Goal: Navigation & Orientation: Find specific page/section

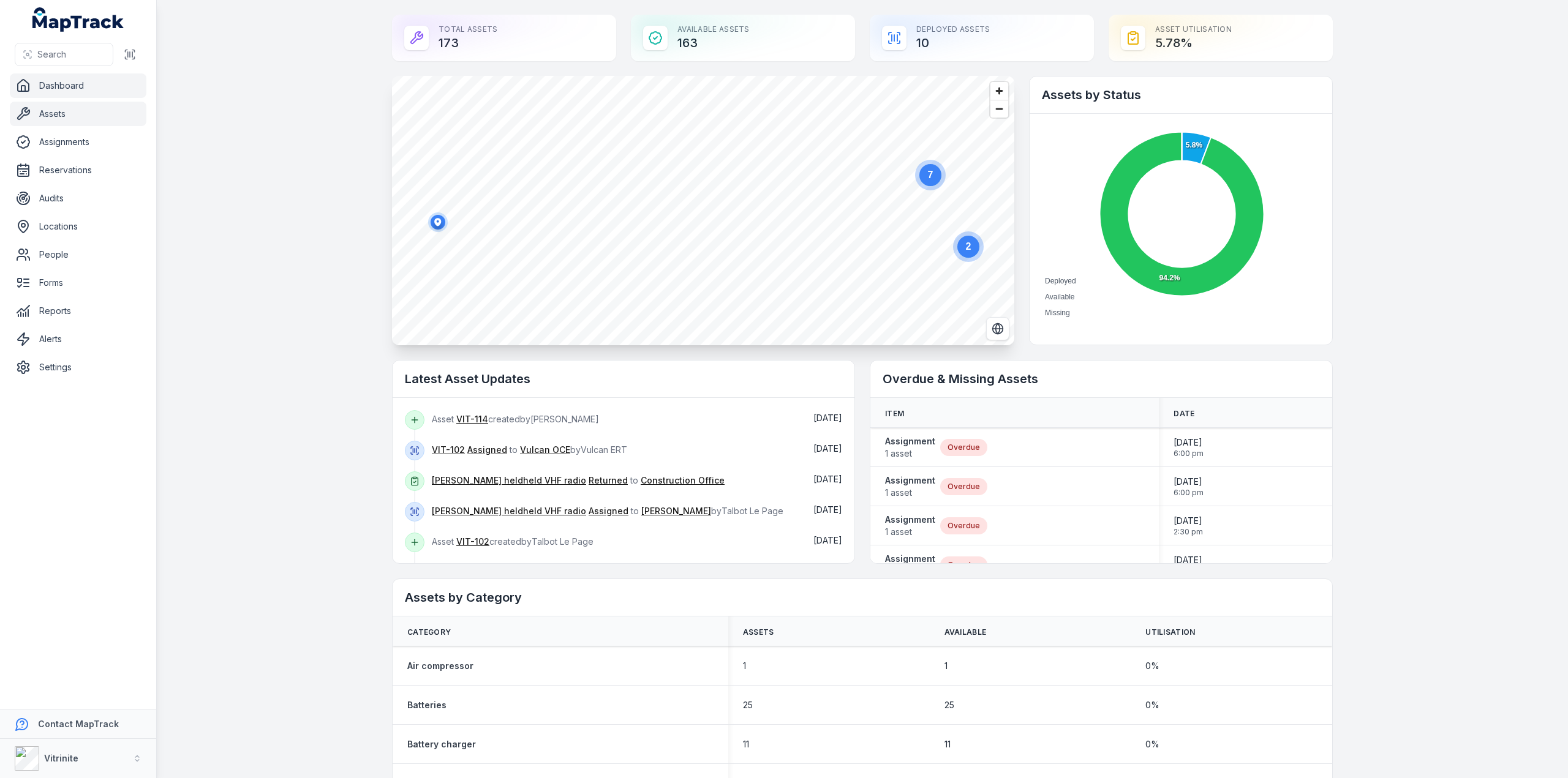
click at [74, 114] on link "Assets" at bounding box center [78, 114] width 137 height 25
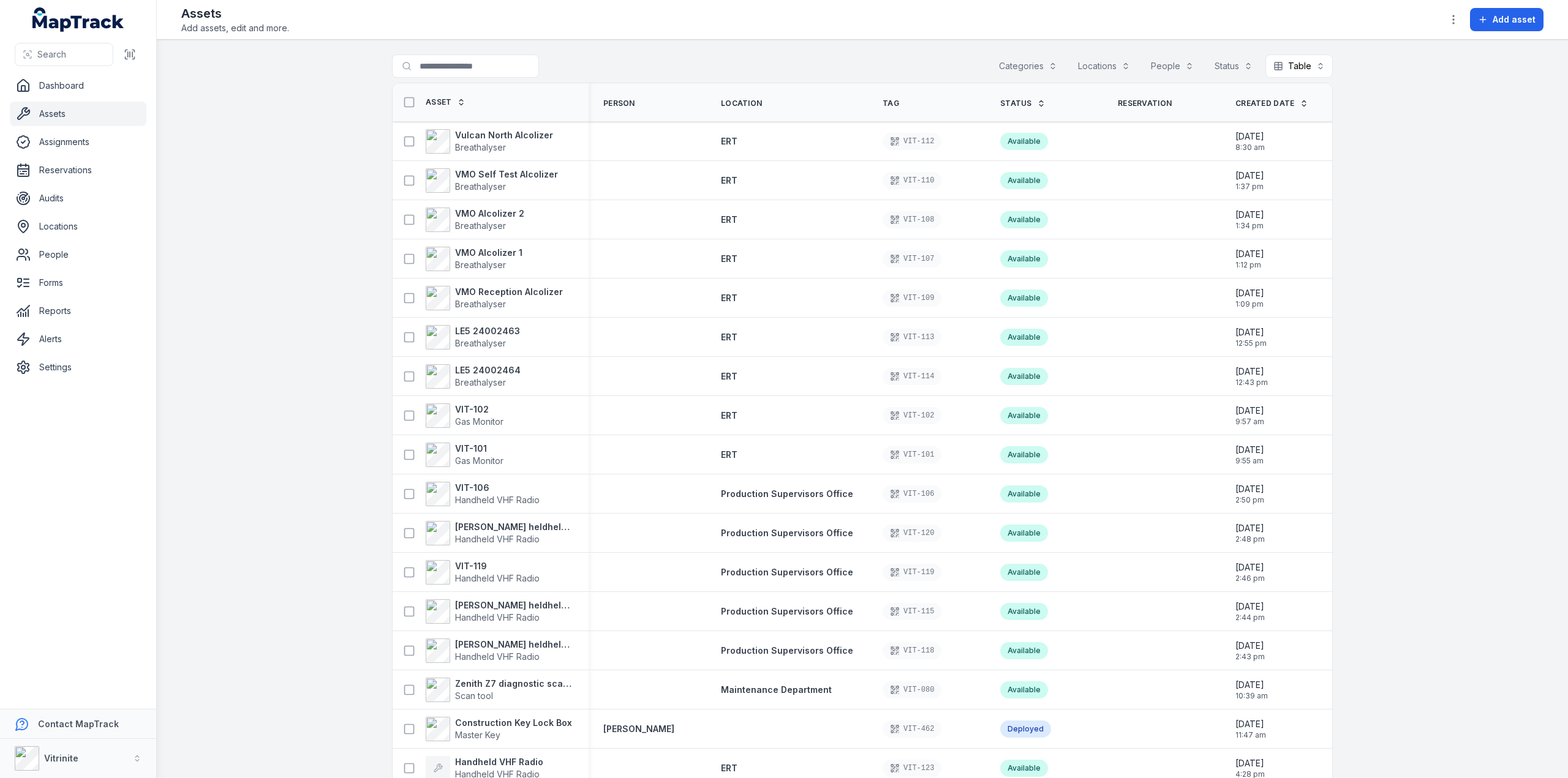
click at [1052, 61] on button "Categories" at bounding box center [1028, 66] width 74 height 23
click at [955, 146] on icon at bounding box center [955, 144] width 10 height 10
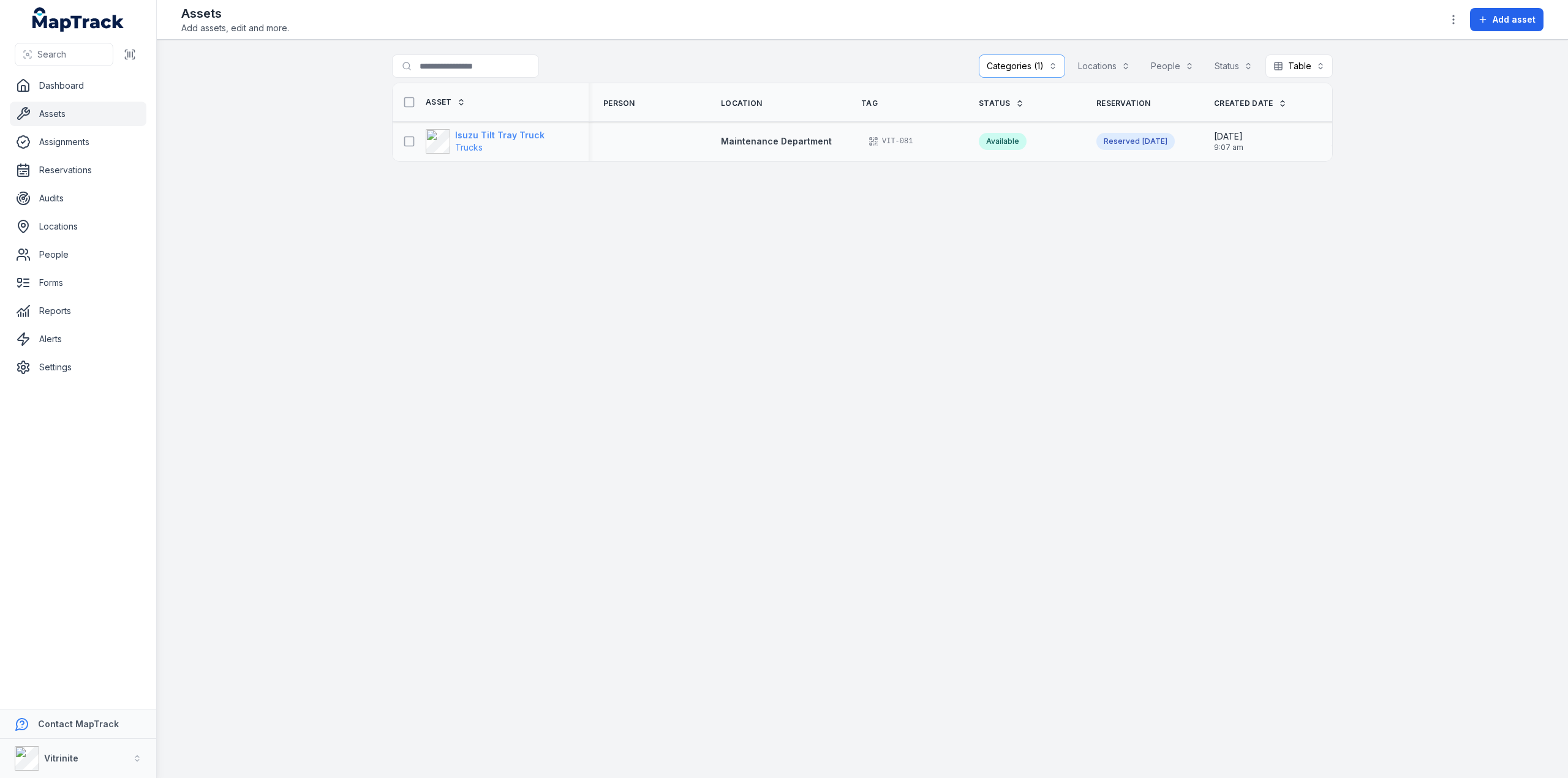
click at [459, 142] on span "Trucks" at bounding box center [500, 147] width 90 height 12
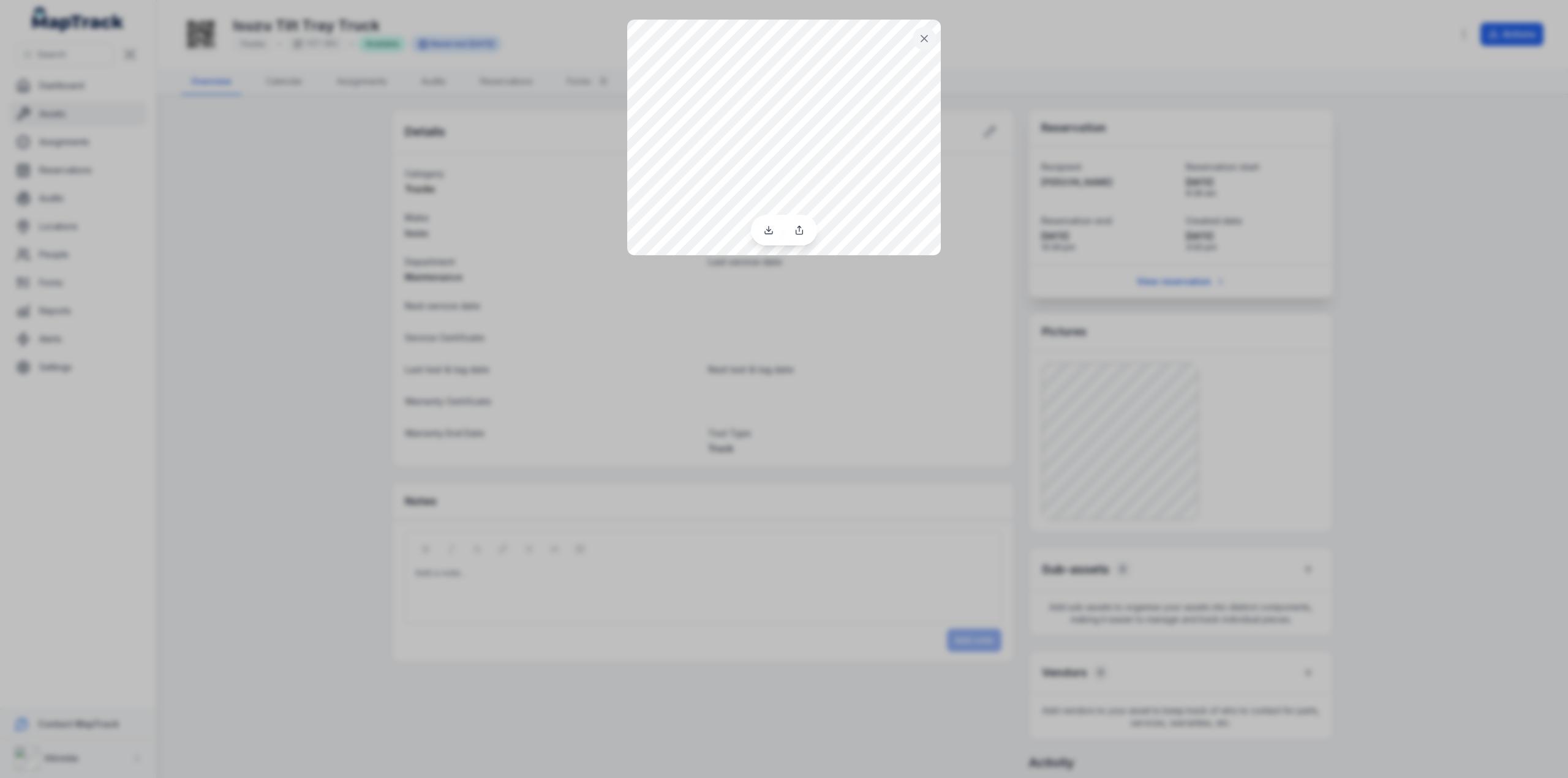
click at [267, 332] on div at bounding box center [784, 389] width 1568 height 778
